Goal: Obtain resource: Download file/media

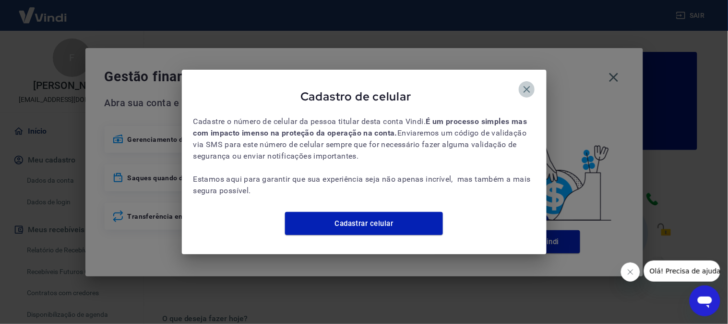
click at [525, 90] on button "button" at bounding box center [527, 89] width 16 height 16
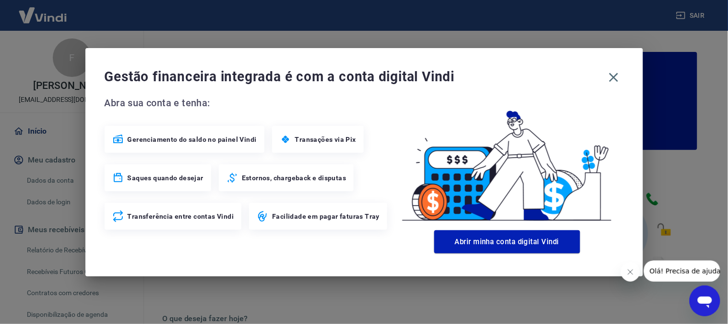
click at [527, 86] on icon "button" at bounding box center [527, 89] width 7 height 7
click at [620, 79] on icon "button" at bounding box center [613, 77] width 15 height 15
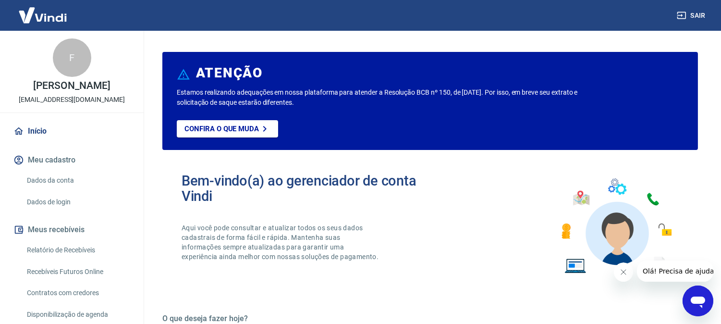
click at [68, 254] on link "Relatório de Recebíveis" at bounding box center [77, 250] width 109 height 20
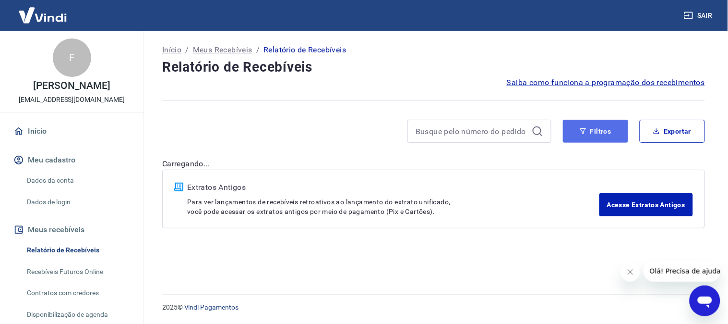
click at [568, 130] on button "Filtros" at bounding box center [595, 131] width 65 height 23
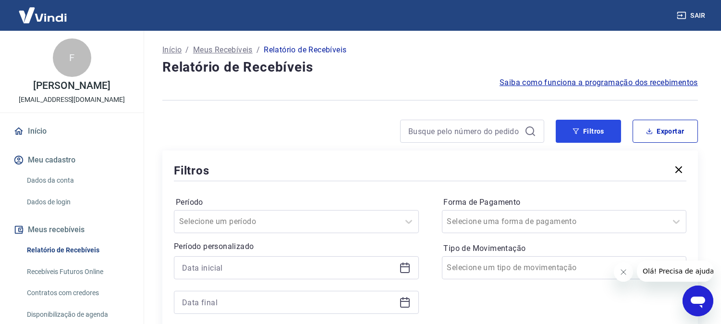
scroll to position [53, 0]
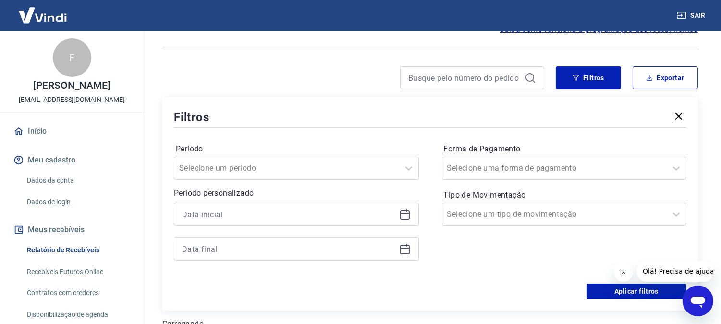
click at [291, 181] on div "Período Selecione um período Período personalizado" at bounding box center [296, 206] width 245 height 131
click at [280, 214] on input at bounding box center [288, 214] width 213 height 14
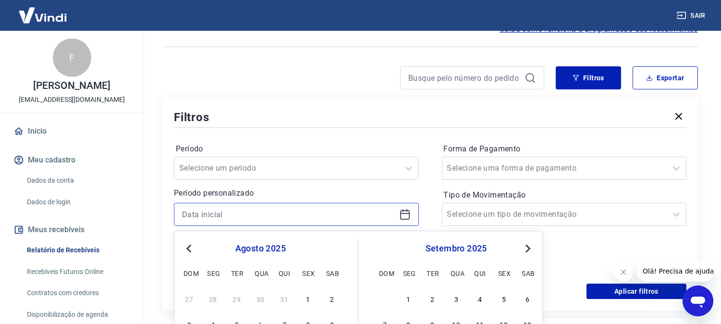
click at [277, 212] on input at bounding box center [288, 214] width 213 height 14
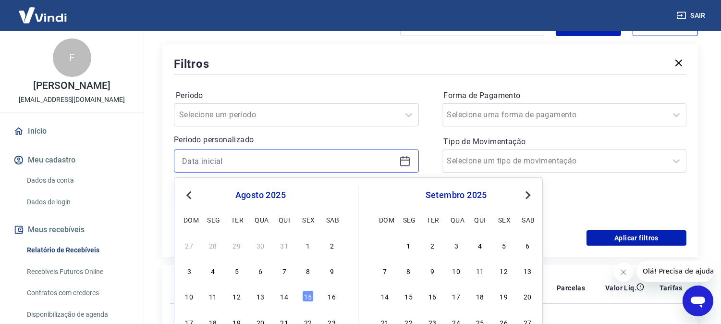
scroll to position [213, 0]
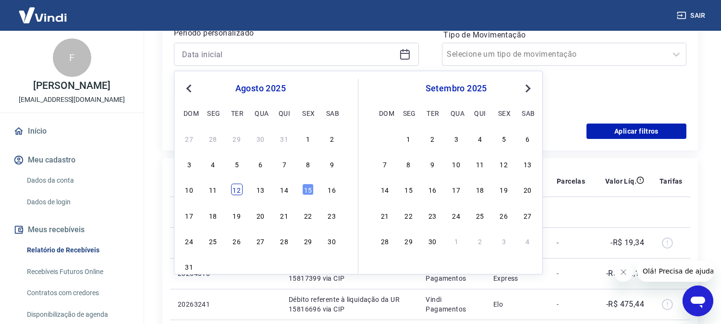
click at [239, 189] on div "12" at bounding box center [237, 190] width 12 height 12
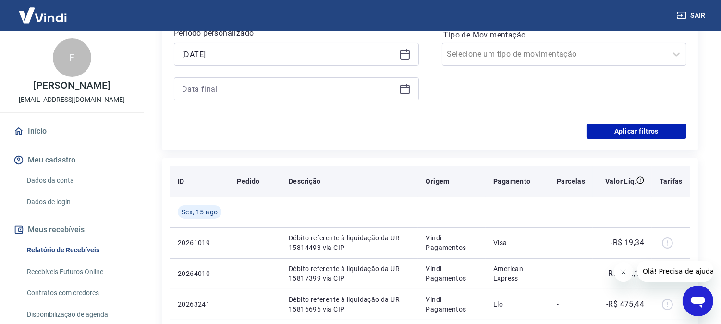
type input "[DATE]"
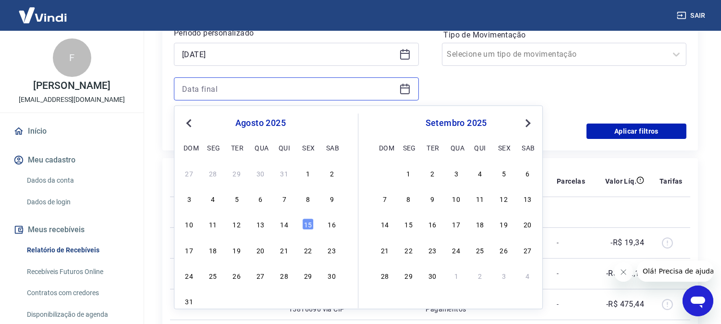
click at [242, 84] on input at bounding box center [288, 89] width 213 height 14
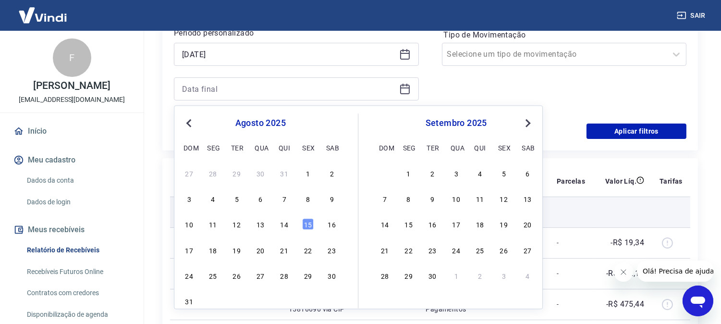
drag, startPoint x: 306, startPoint y: 229, endPoint x: 304, endPoint y: 223, distance: 6.5
click at [306, 228] on div "15" at bounding box center [308, 224] width 12 height 12
click at [305, 223] on td at bounding box center [349, 211] width 137 height 31
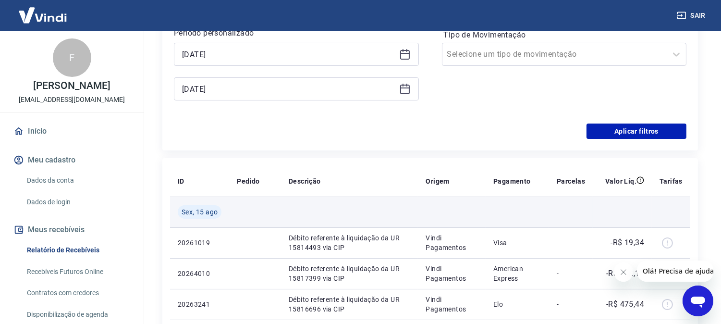
type input "15/08/2025"
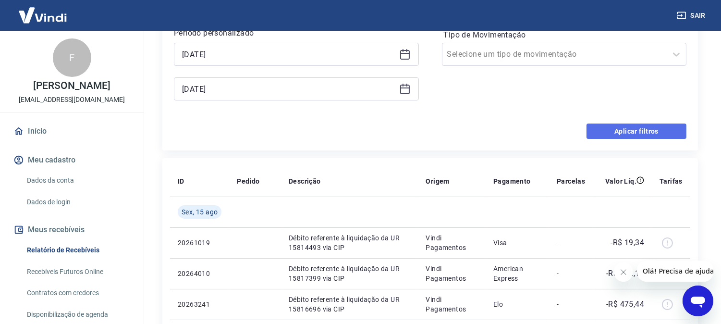
click at [602, 129] on button "Aplicar filtros" at bounding box center [636, 130] width 100 height 15
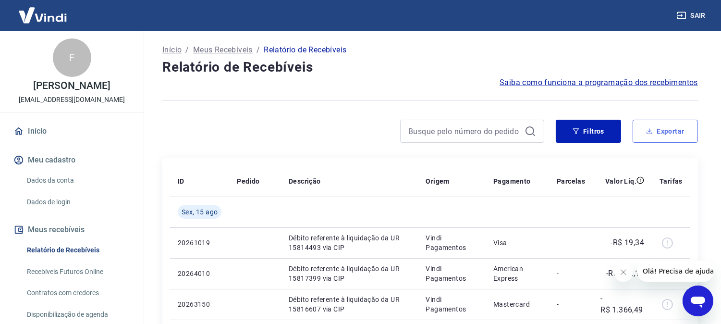
click at [680, 131] on button "Exportar" at bounding box center [664, 131] width 65 height 23
type input "[DATE]"
type input "15/08/2025"
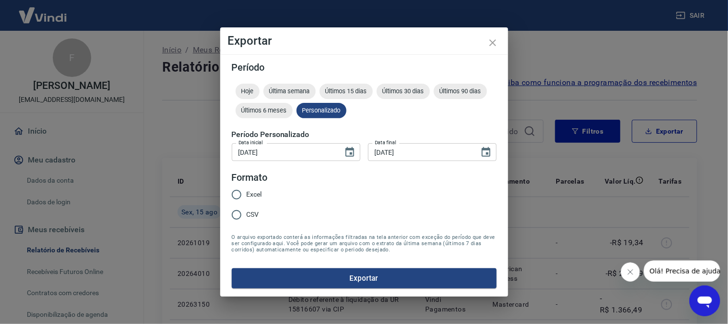
click at [255, 184] on legend "Formato" at bounding box center [250, 177] width 36 height 14
click at [252, 189] on label "Excel" at bounding box center [245, 194] width 36 height 20
click at [247, 189] on input "Excel" at bounding box center [237, 194] width 20 height 20
radio input "true"
click at [357, 274] on button "Exportar" at bounding box center [364, 278] width 265 height 20
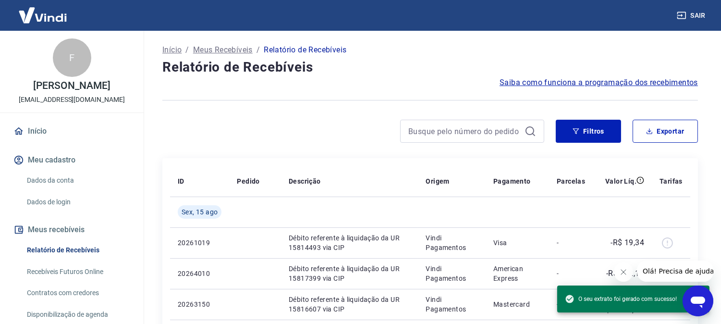
click at [620, 267] on button "Fechar mensagem da empresa" at bounding box center [622, 271] width 19 height 19
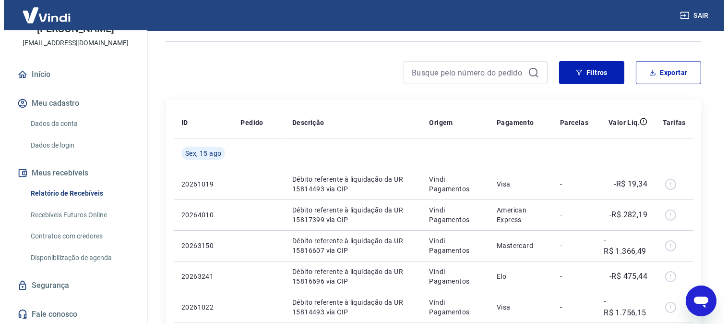
scroll to position [107, 0]
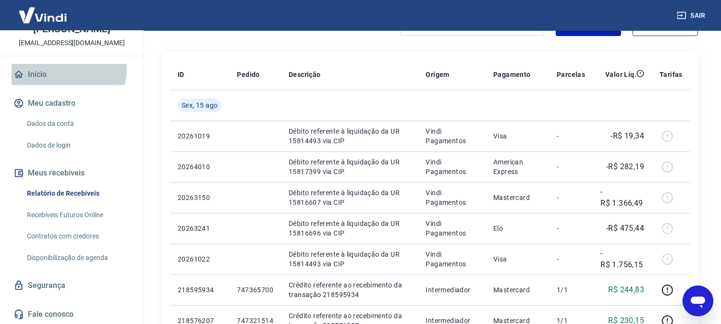
click at [60, 68] on link "Início" at bounding box center [72, 74] width 121 height 21
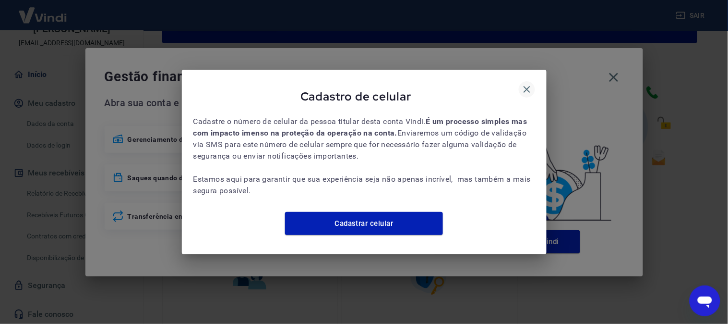
click at [524, 84] on icon "button" at bounding box center [527, 90] width 12 height 12
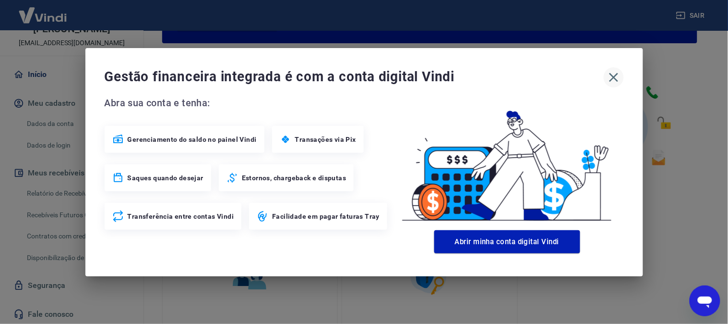
click at [608, 73] on icon "button" at bounding box center [613, 77] width 15 height 15
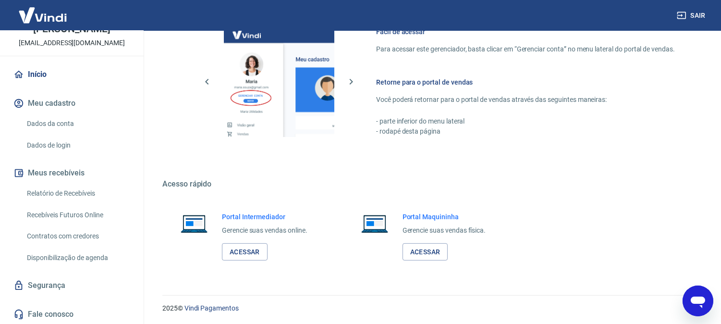
scroll to position [534, 0]
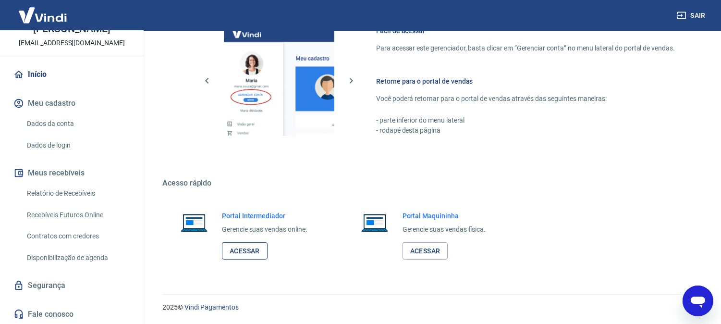
click at [248, 252] on link "Acessar" at bounding box center [245, 251] width 46 height 18
click at [693, 22] on button "Sair" at bounding box center [692, 16] width 35 height 18
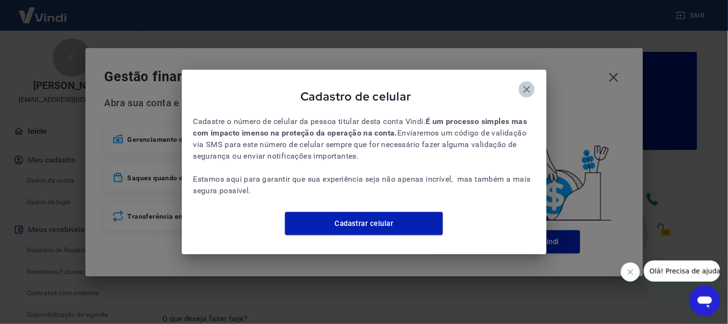
click at [525, 84] on icon "button" at bounding box center [527, 90] width 12 height 12
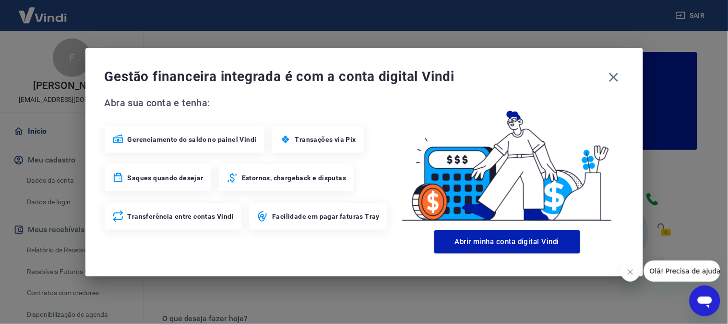
click at [626, 71] on div "Gestão financeira integrada é com a conta digital Vindi Abra sua conta e tenha:…" at bounding box center [364, 162] width 558 height 228
click at [617, 77] on icon "button" at bounding box center [613, 77] width 15 height 15
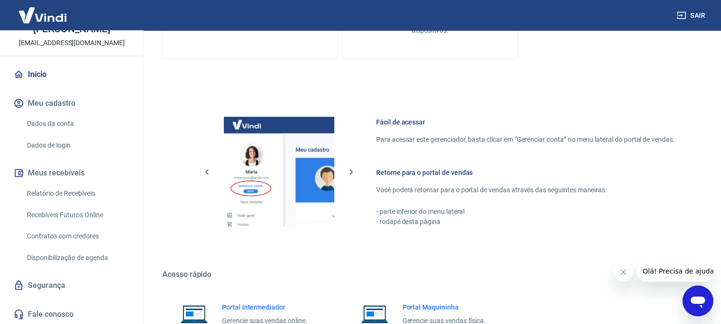
scroll to position [533, 0]
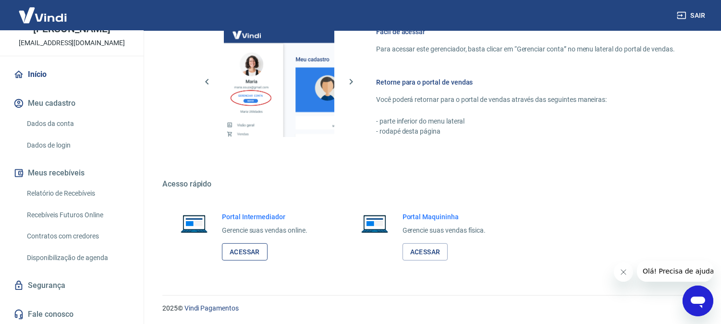
click at [242, 256] on link "Acessar" at bounding box center [245, 252] width 46 height 18
click at [684, 15] on icon "button" at bounding box center [682, 16] width 10 height 10
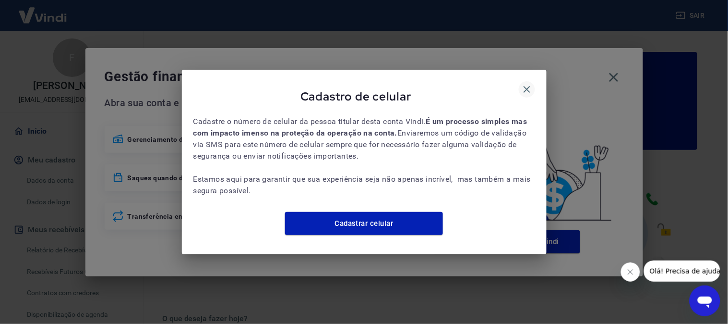
click at [525, 86] on icon "button" at bounding box center [527, 89] width 7 height 7
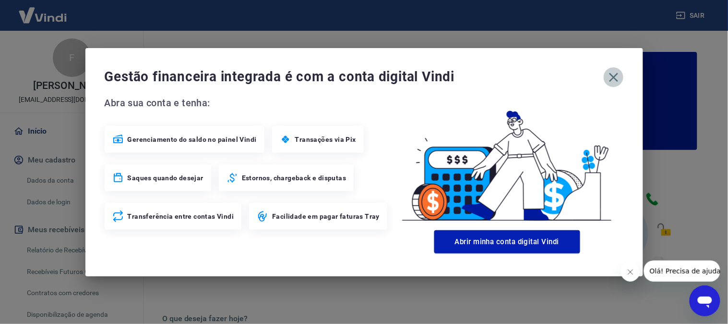
click at [618, 80] on icon "button" at bounding box center [613, 77] width 15 height 15
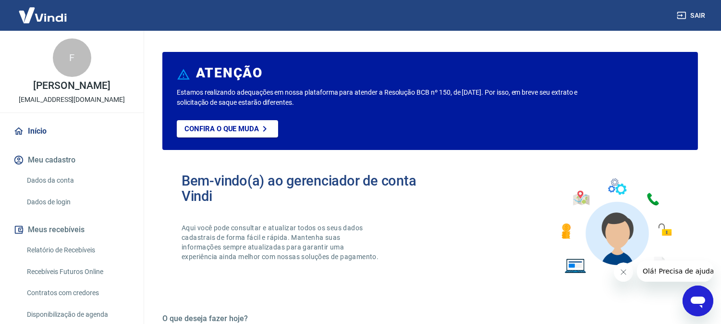
click at [69, 253] on link "Relatório de Recebíveis" at bounding box center [77, 250] width 109 height 20
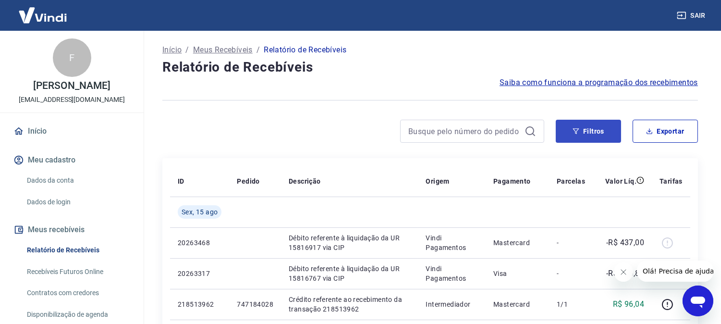
click at [581, 129] on button "Filtros" at bounding box center [588, 131] width 65 height 23
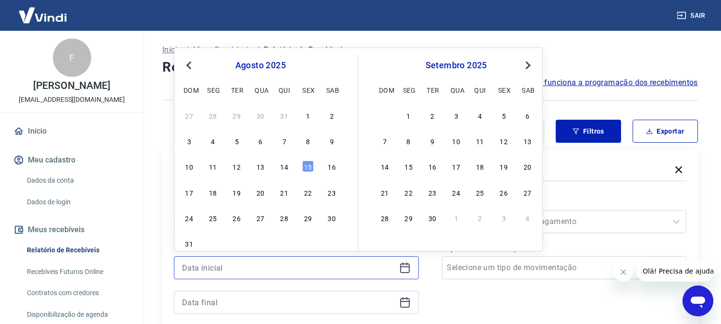
click at [261, 267] on input at bounding box center [288, 267] width 213 height 14
click at [239, 165] on div "12" at bounding box center [237, 166] width 12 height 12
type input "12/08/2025"
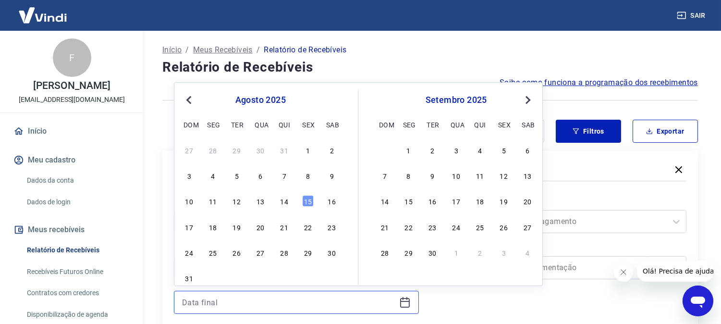
click at [239, 301] on input at bounding box center [288, 302] width 213 height 14
click at [288, 200] on div "14" at bounding box center [284, 201] width 12 height 12
type input "14/08/2025"
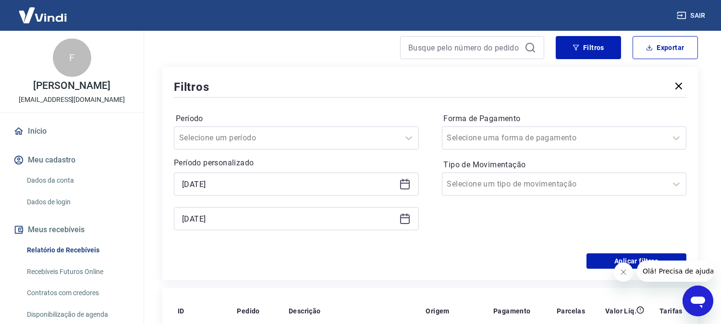
scroll to position [213, 0]
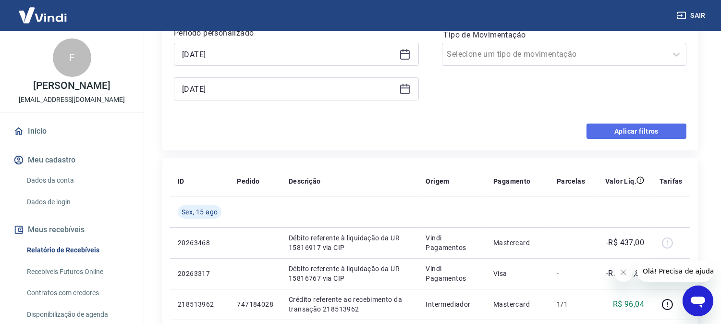
click at [605, 131] on button "Aplicar filtros" at bounding box center [636, 130] width 100 height 15
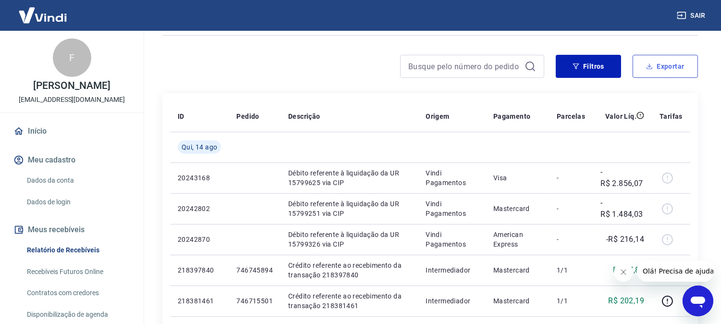
scroll to position [53, 0]
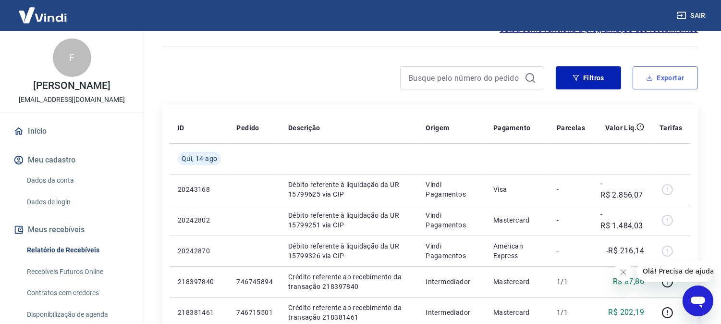
click at [661, 84] on button "Exportar" at bounding box center [664, 77] width 65 height 23
type input "[DATE]"
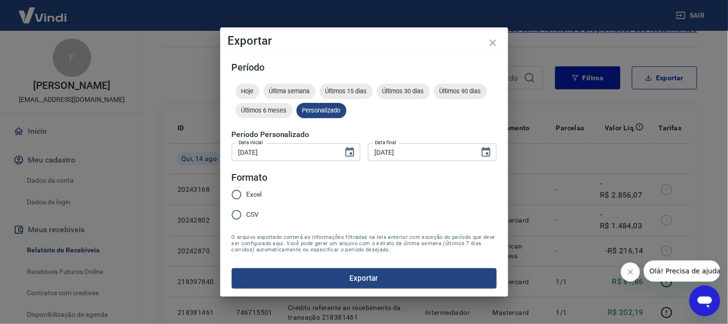
drag, startPoint x: 252, startPoint y: 198, endPoint x: 257, endPoint y: 197, distance: 4.8
click at [252, 197] on span "Excel" at bounding box center [254, 194] width 15 height 10
click at [317, 263] on form "Período Hoje Última semana Últimos 15 dias Últimos 30 dias Últimos 90 dias Últi…" at bounding box center [364, 175] width 265 height 226
click at [241, 193] on input "Excel" at bounding box center [237, 194] width 20 height 20
radio input "true"
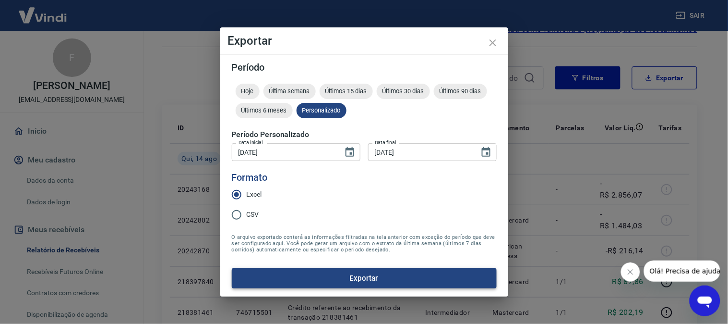
click at [322, 278] on button "Exportar" at bounding box center [364, 278] width 265 height 20
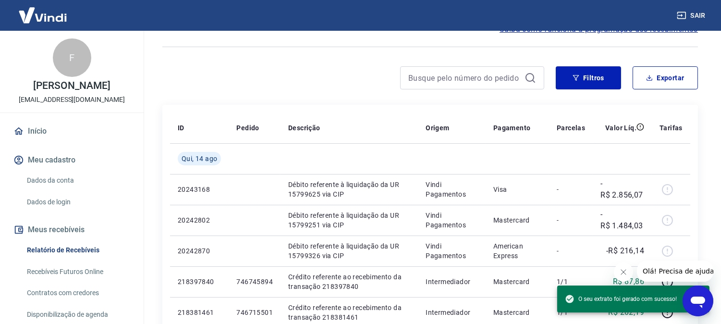
click at [627, 269] on button "Fechar mensagem da empresa" at bounding box center [622, 271] width 19 height 19
click at [690, 16] on button "Sair" at bounding box center [692, 16] width 35 height 18
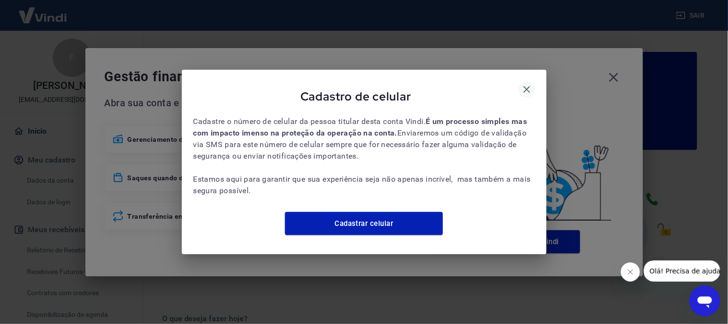
click at [525, 86] on icon "button" at bounding box center [527, 89] width 7 height 7
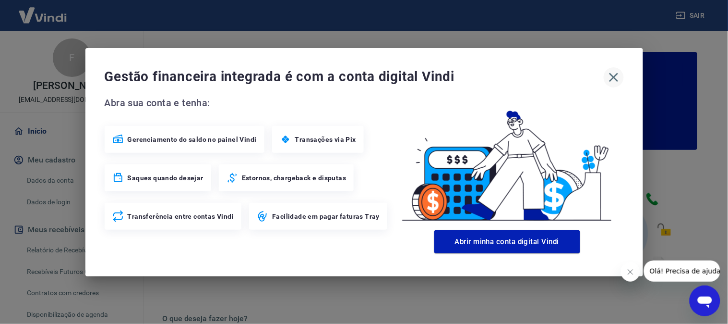
click at [614, 80] on icon "button" at bounding box center [613, 77] width 15 height 15
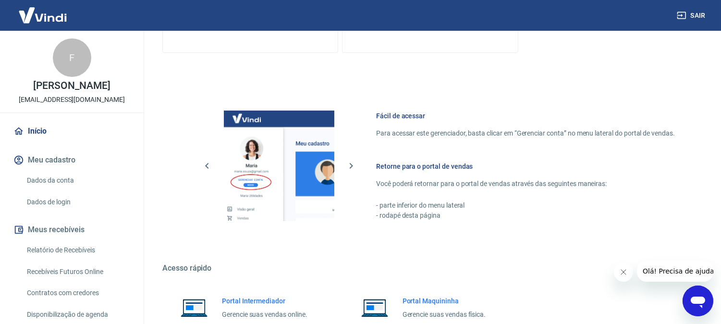
scroll to position [534, 0]
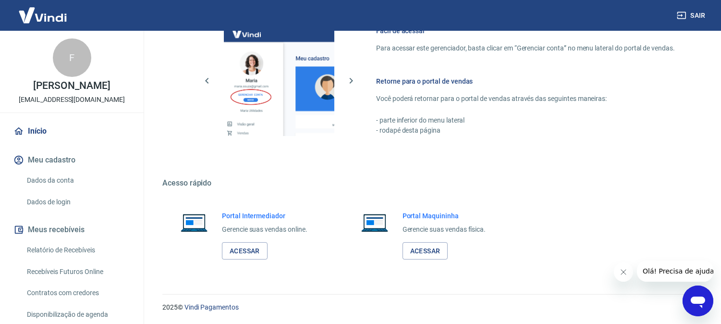
click at [52, 256] on link "Relatório de Recebíveis" at bounding box center [77, 250] width 109 height 20
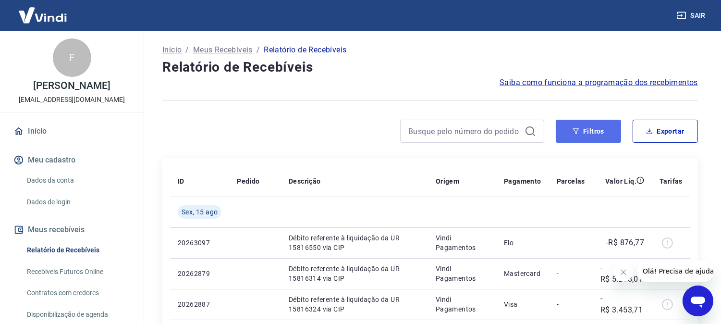
click at [591, 131] on button "Filtros" at bounding box center [588, 131] width 65 height 23
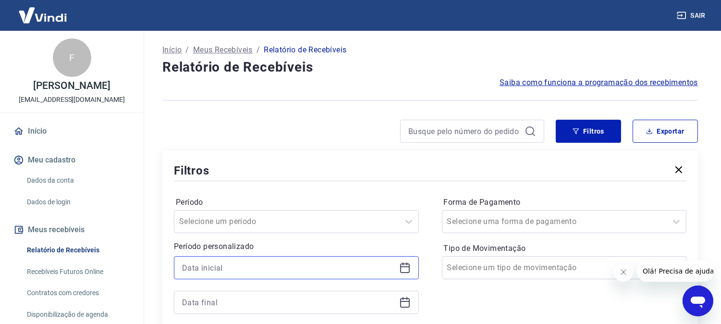
click at [251, 269] on input at bounding box center [288, 267] width 213 height 14
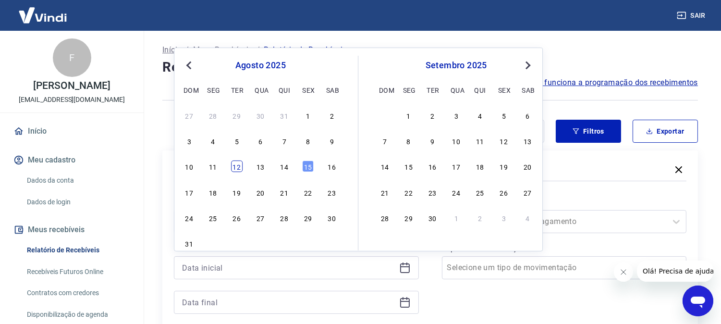
click at [237, 165] on div "12" at bounding box center [237, 166] width 12 height 12
type input "[DATE]"
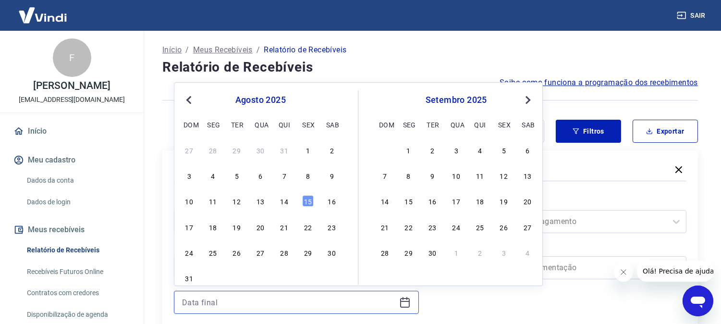
click at [247, 302] on input at bounding box center [288, 302] width 213 height 14
click at [285, 200] on div "14" at bounding box center [284, 201] width 12 height 12
type input "[DATE]"
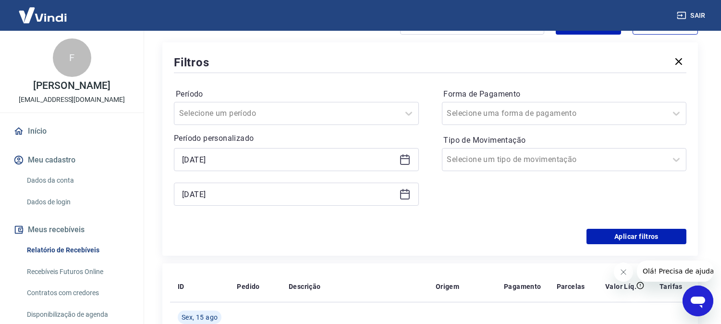
scroll to position [160, 0]
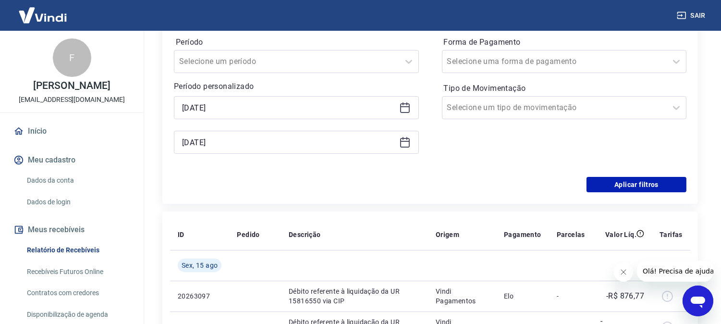
click at [631, 174] on div "Período Selecione um período Período personalizado Selected date: [DATE] [DATE]…" at bounding box center [430, 100] width 512 height 154
click at [631, 183] on button "Aplicar filtros" at bounding box center [636, 184] width 100 height 15
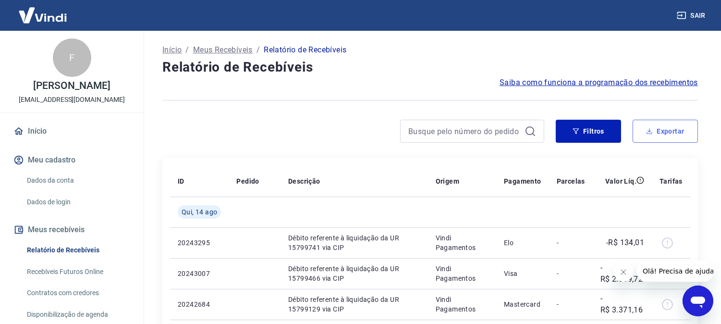
click at [659, 133] on button "Exportar" at bounding box center [664, 131] width 65 height 23
type input "[DATE]"
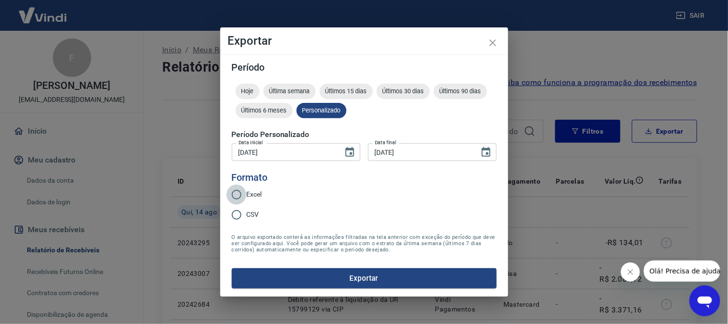
click at [245, 193] on input "Excel" at bounding box center [237, 194] width 20 height 20
radio input "true"
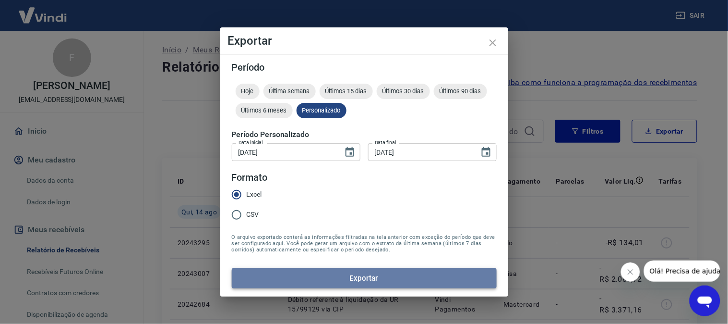
click at [327, 285] on button "Exportar" at bounding box center [364, 278] width 265 height 20
